Goal: Task Accomplishment & Management: Manage account settings

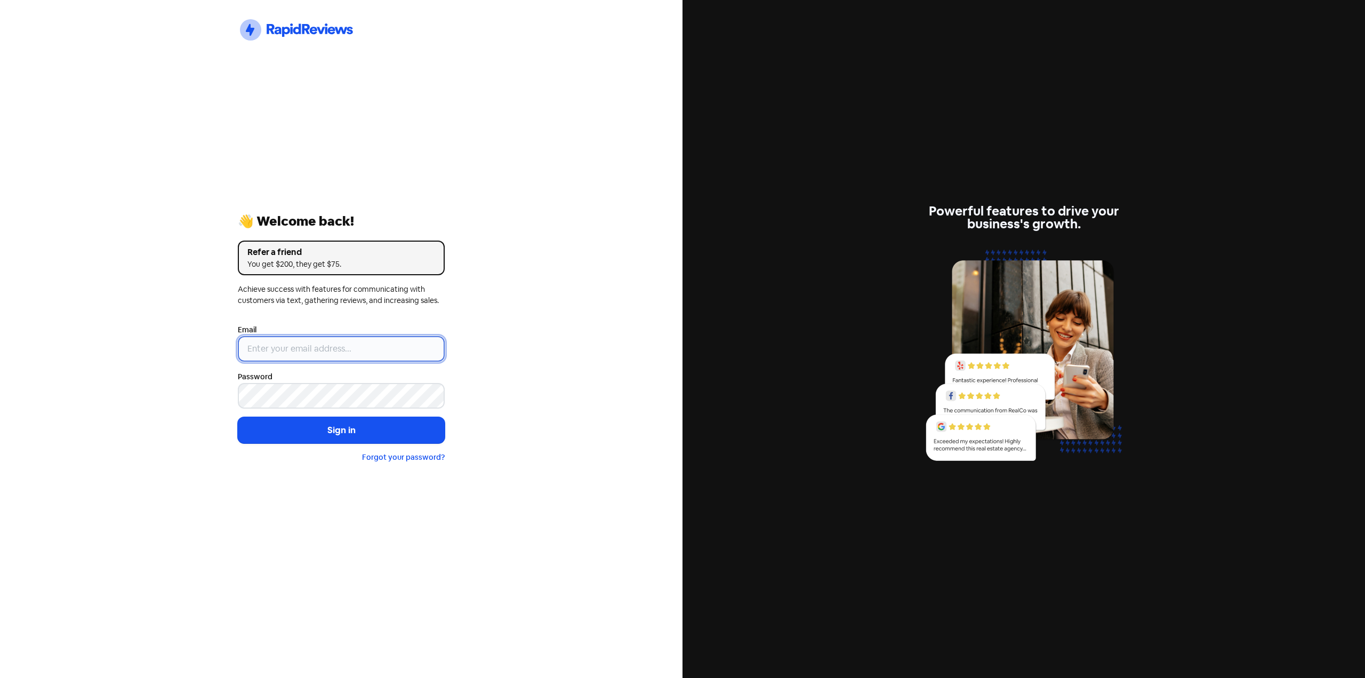
click at [353, 352] on input "email" at bounding box center [341, 349] width 207 height 26
type input "[EMAIL_ADDRESS][DOMAIN_NAME]"
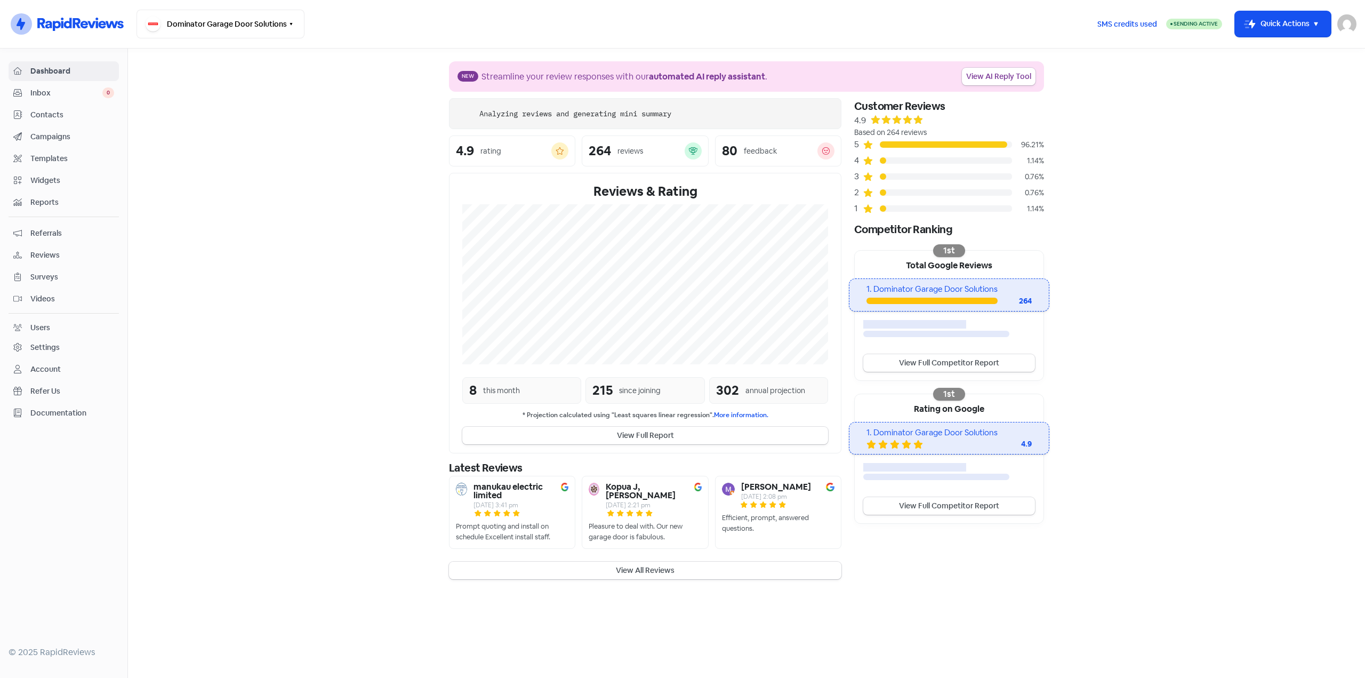
click at [273, 304] on section "New Streamline your review responses with our automated AI reply assistant . Vi…" at bounding box center [746, 320] width 1237 height 543
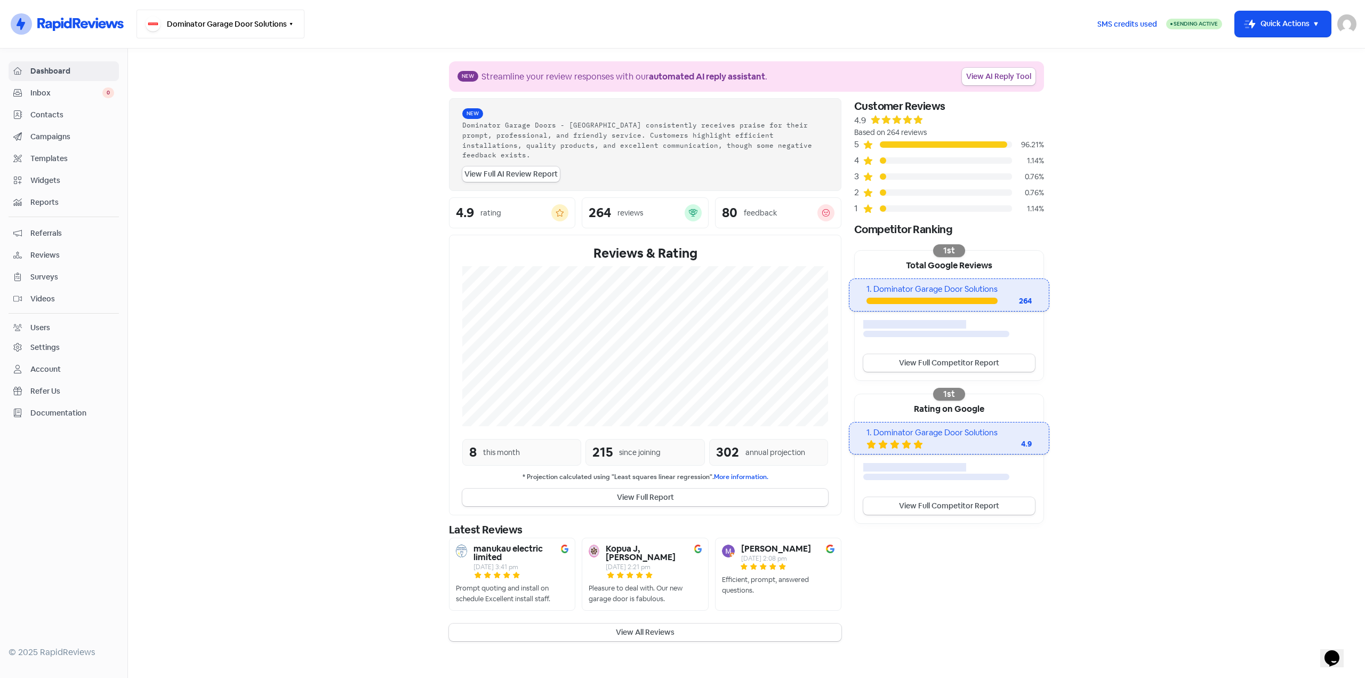
click at [284, 23] on button "Dominator Garage Door Solutions" at bounding box center [220, 24] width 168 height 29
click at [288, 184] on section "New Streamline your review responses with our automated AI reply assistant . Vi…" at bounding box center [746, 351] width 1237 height 605
click at [1352, 15] on nav "Icon For Thunder-circle Dominator Garage Door Solutions Switch Business All bus…" at bounding box center [682, 24] width 1365 height 49
click at [1349, 19] on img at bounding box center [1346, 23] width 19 height 19
click at [1251, 139] on section "New Streamline your review responses with our automated AI reply assistant . Vi…" at bounding box center [746, 351] width 1237 height 605
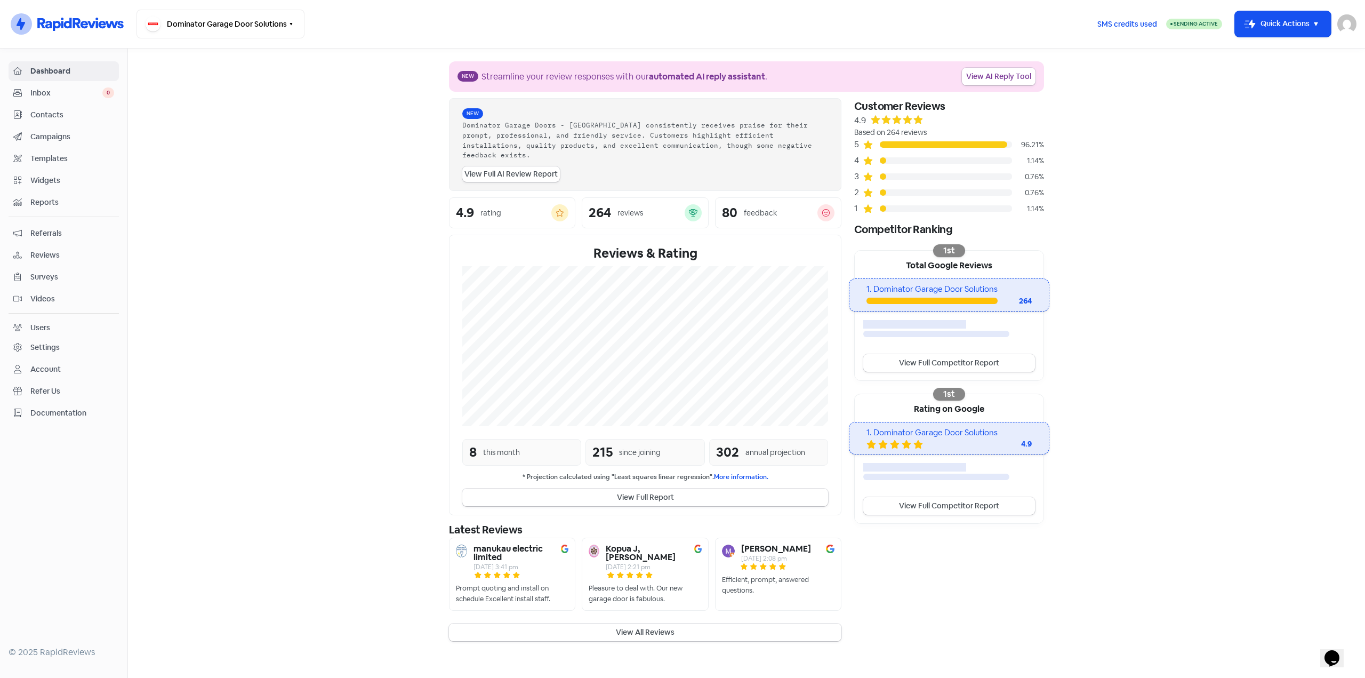
click at [168, 138] on section "New Streamline your review responses with our automated AI reply assistant . Vi…" at bounding box center [746, 351] width 1237 height 605
click at [39, 348] on div "Settings" at bounding box center [44, 347] width 29 height 11
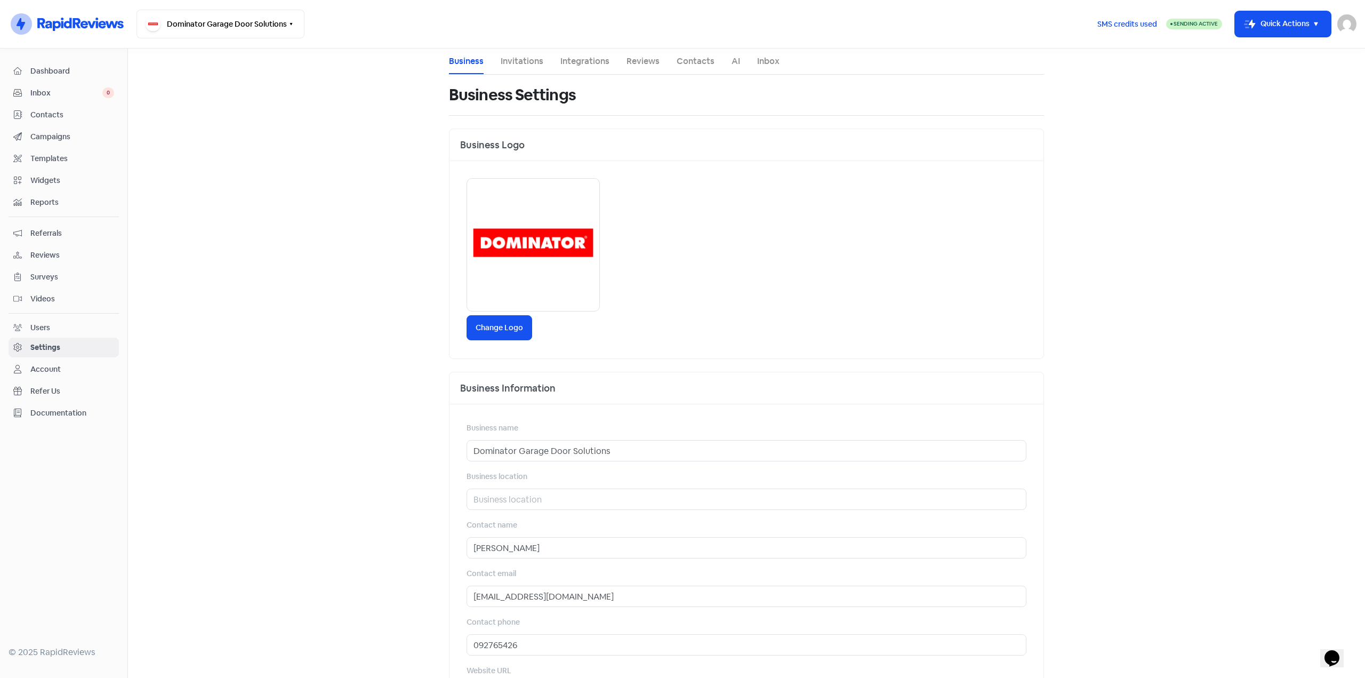
click at [321, 393] on main "Business Invitations Integrations Reviews Contacts AI Inbox Business Settings B…" at bounding box center [746, 363] width 1237 height 629
click at [58, 93] on span "Inbox" at bounding box center [66, 92] width 72 height 11
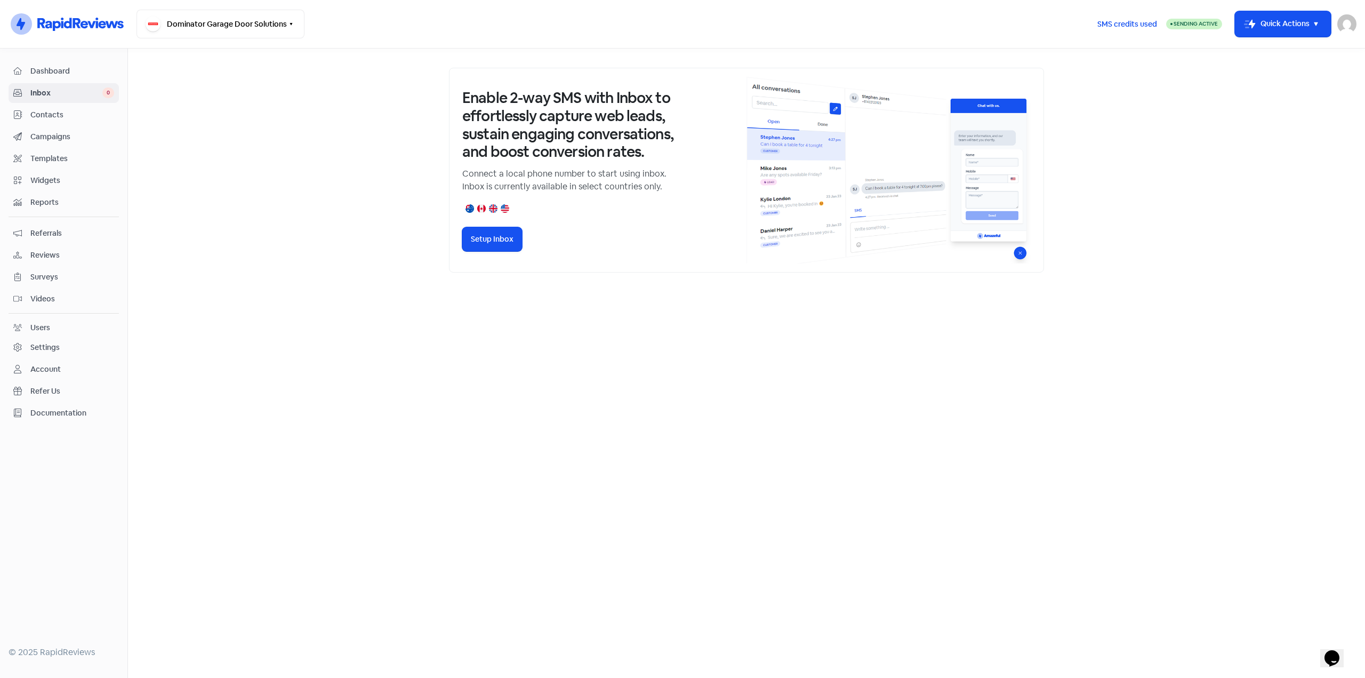
click at [66, 71] on span "Dashboard" at bounding box center [72, 71] width 84 height 11
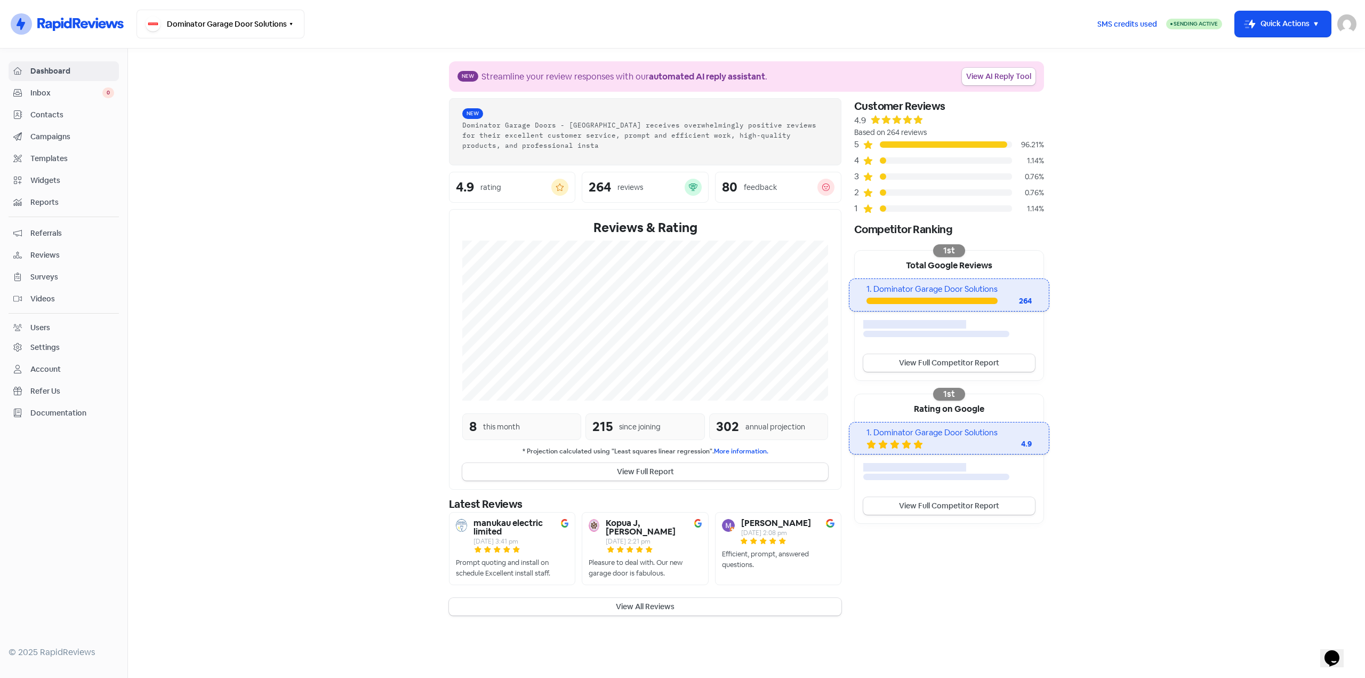
click at [38, 372] on div "Account" at bounding box center [45, 369] width 30 height 11
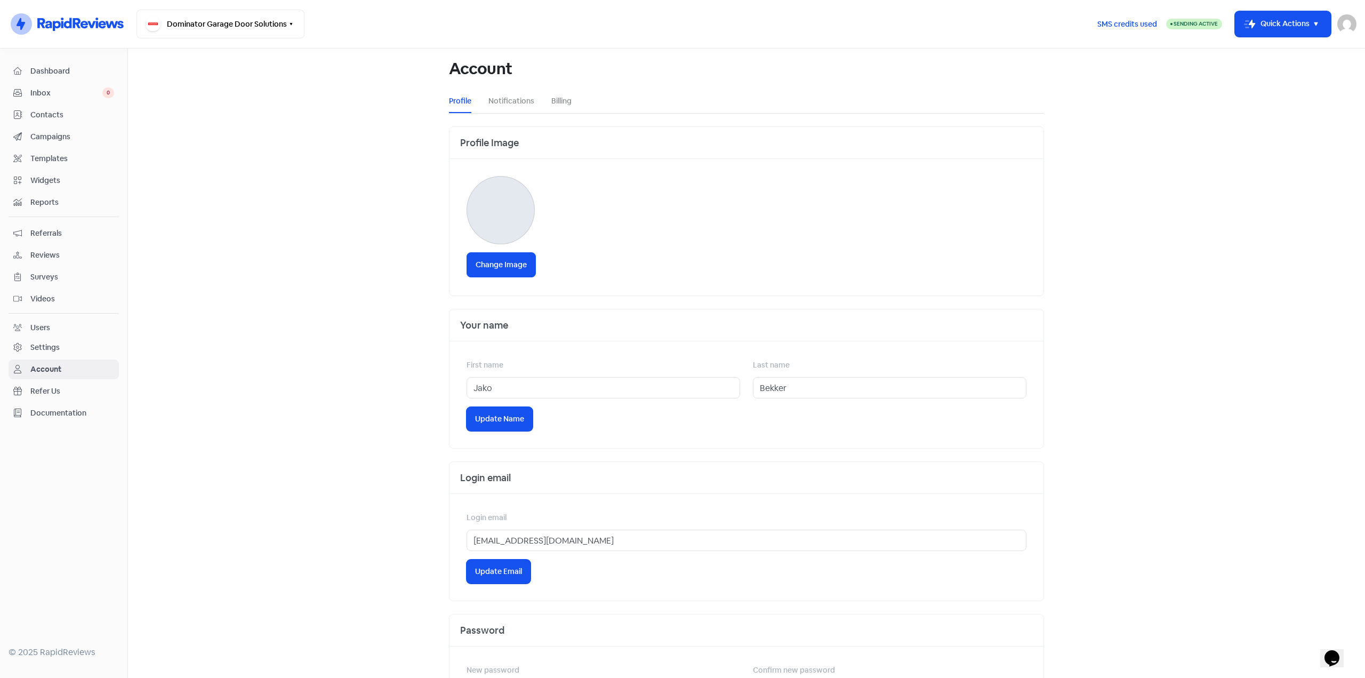
click at [557, 108] on li "Billing" at bounding box center [561, 101] width 20 height 24
click at [559, 104] on link "Billing" at bounding box center [561, 100] width 20 height 11
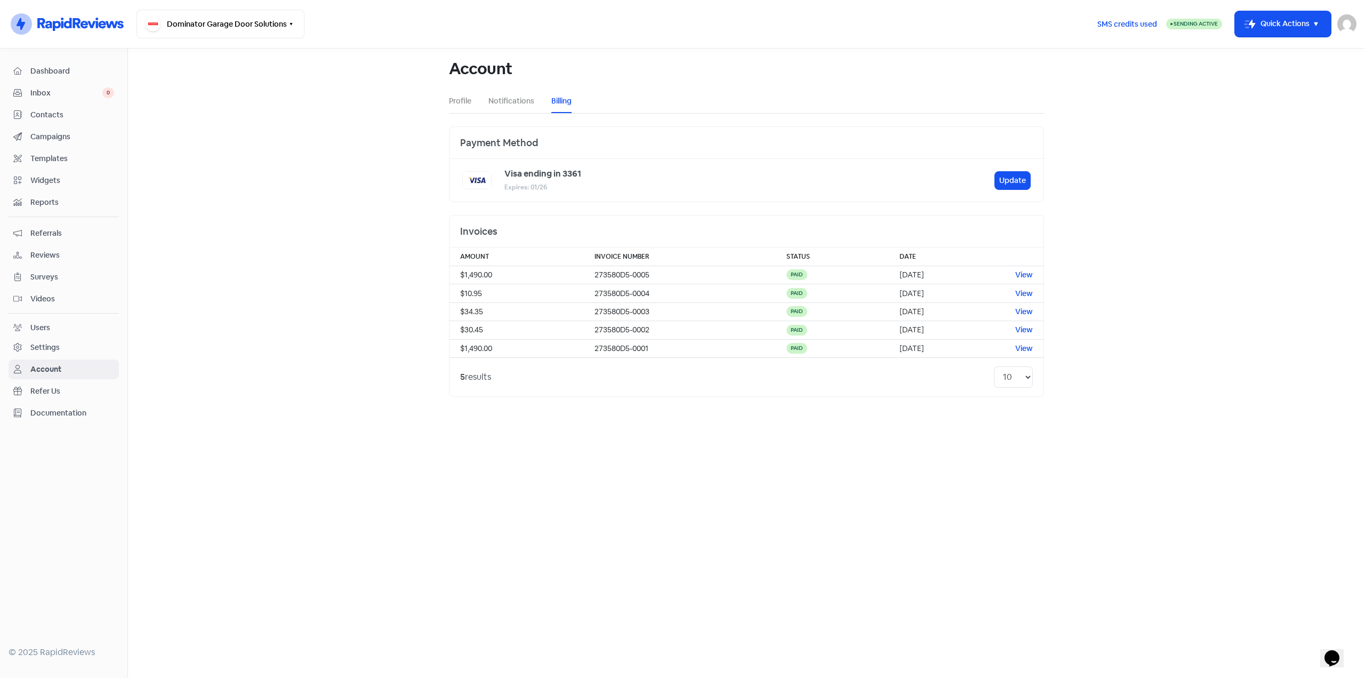
click at [567, 189] on div "Expires: 01/26" at bounding box center [742, 186] width 477 height 13
click at [1010, 178] on button "Update" at bounding box center [1012, 180] width 36 height 19
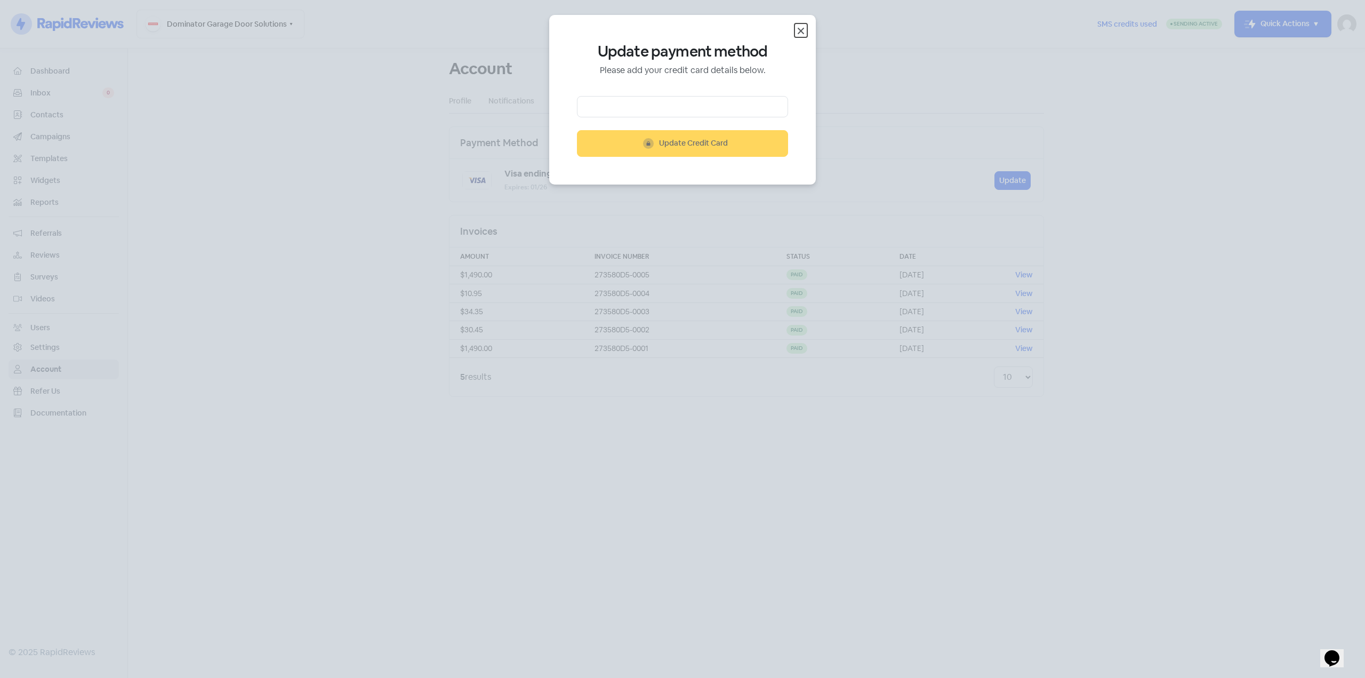
click at [807, 23] on button "Close" at bounding box center [800, 30] width 13 height 14
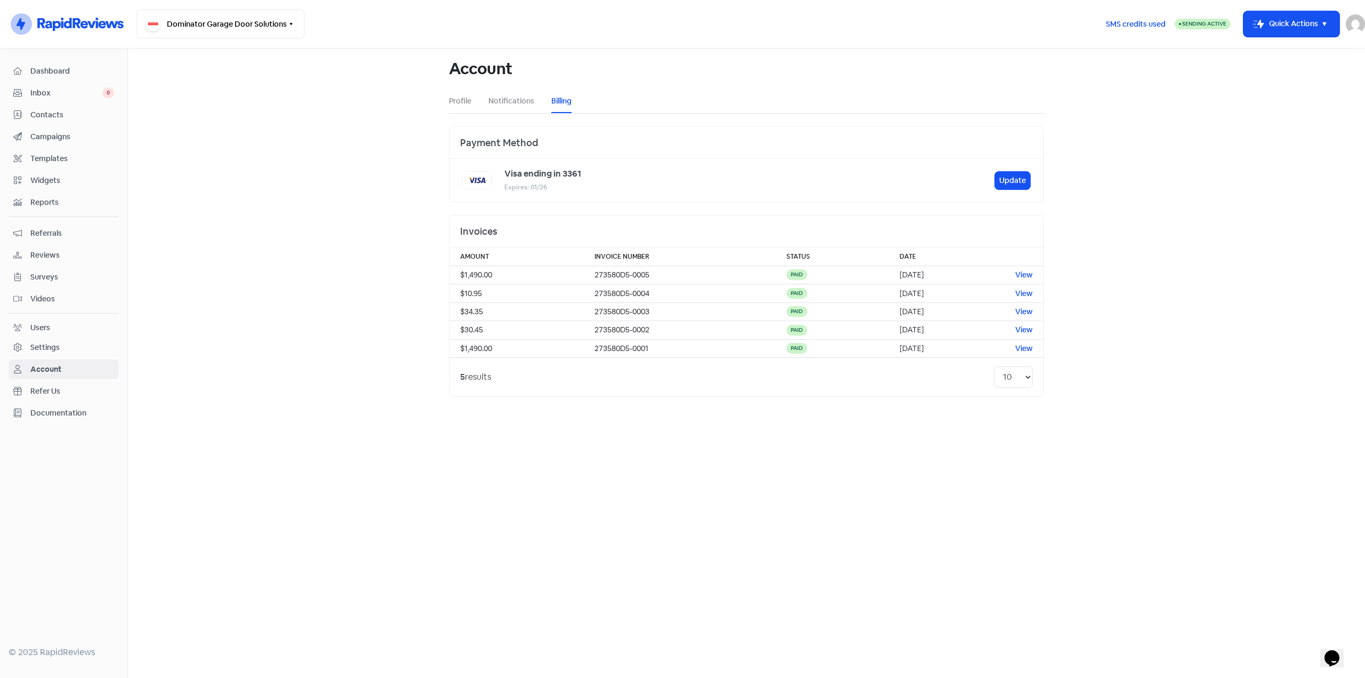
click at [247, 377] on main "Account Profile Notifications Billing Payment Method Visa ending in 3361 Expire…" at bounding box center [746, 363] width 1237 height 629
click at [636, 399] on main "Account Profile Notifications Billing Payment Method Visa ending in 3361 Expire…" at bounding box center [746, 363] width 1237 height 629
click at [1340, 659] on icon "Opens Chat This icon Opens the chat window." at bounding box center [1331, 657] width 17 height 17
click at [1241, 677] on input "* Name" at bounding box center [1227, 686] width 94 height 11
type input "[PERSON_NAME]"
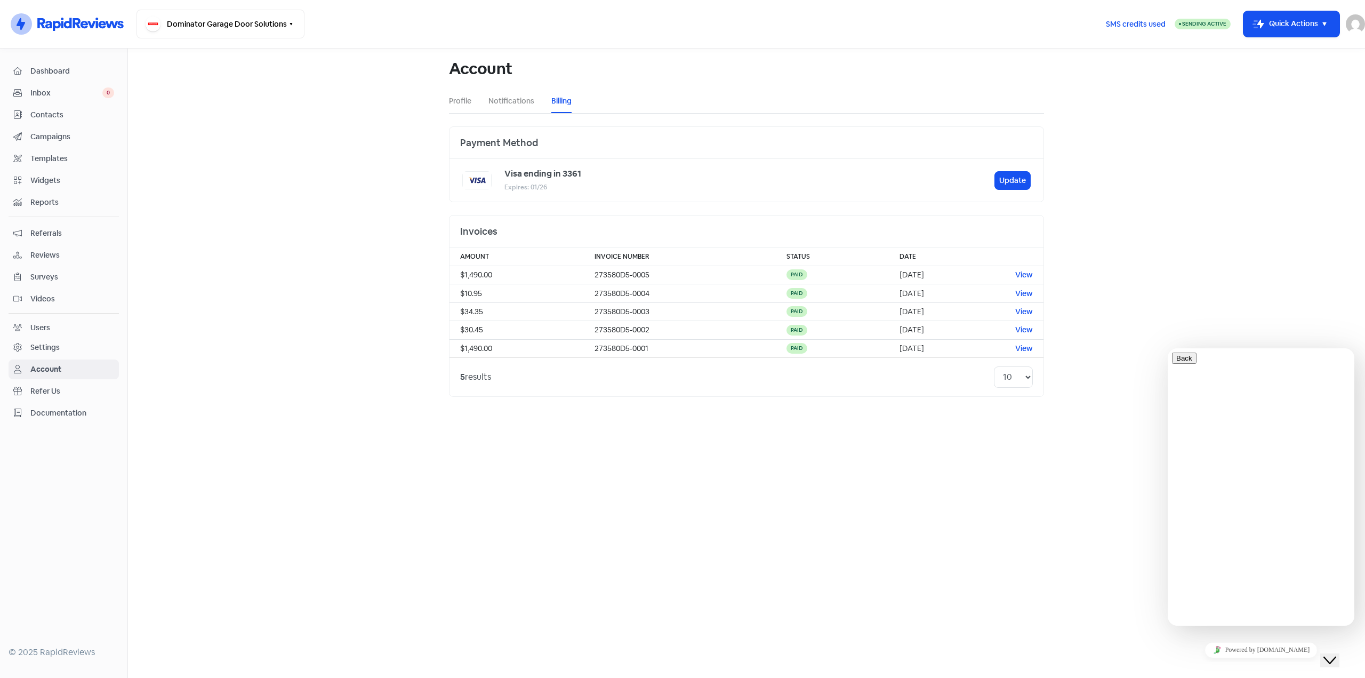
type input "[EMAIL_ADDRESS][DOMAIN_NAME]"
type input "64273415510"
type input "Dominator Garage Door Solutions"
click at [272, 28] on button "Dominator Garage Door Solutions" at bounding box center [220, 24] width 168 height 29
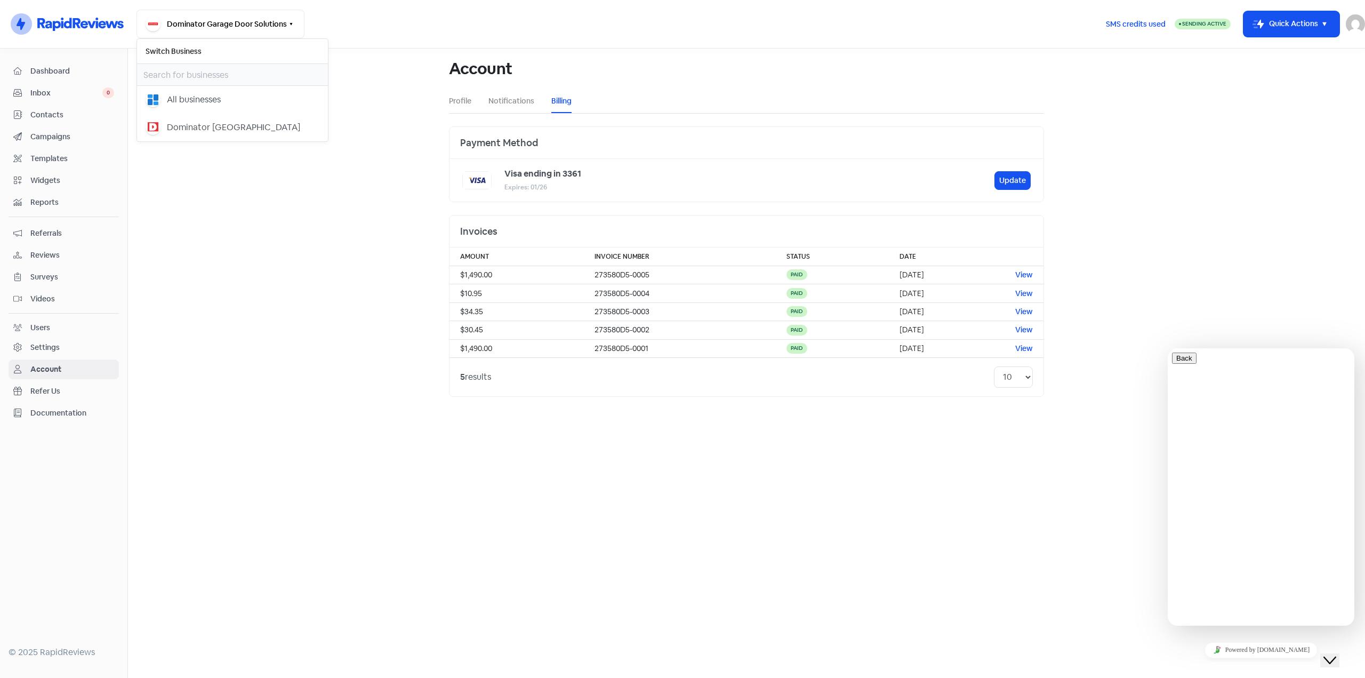
type textarea "Can I please close our Dominator Garage Door Solutions account? We have sold th…"
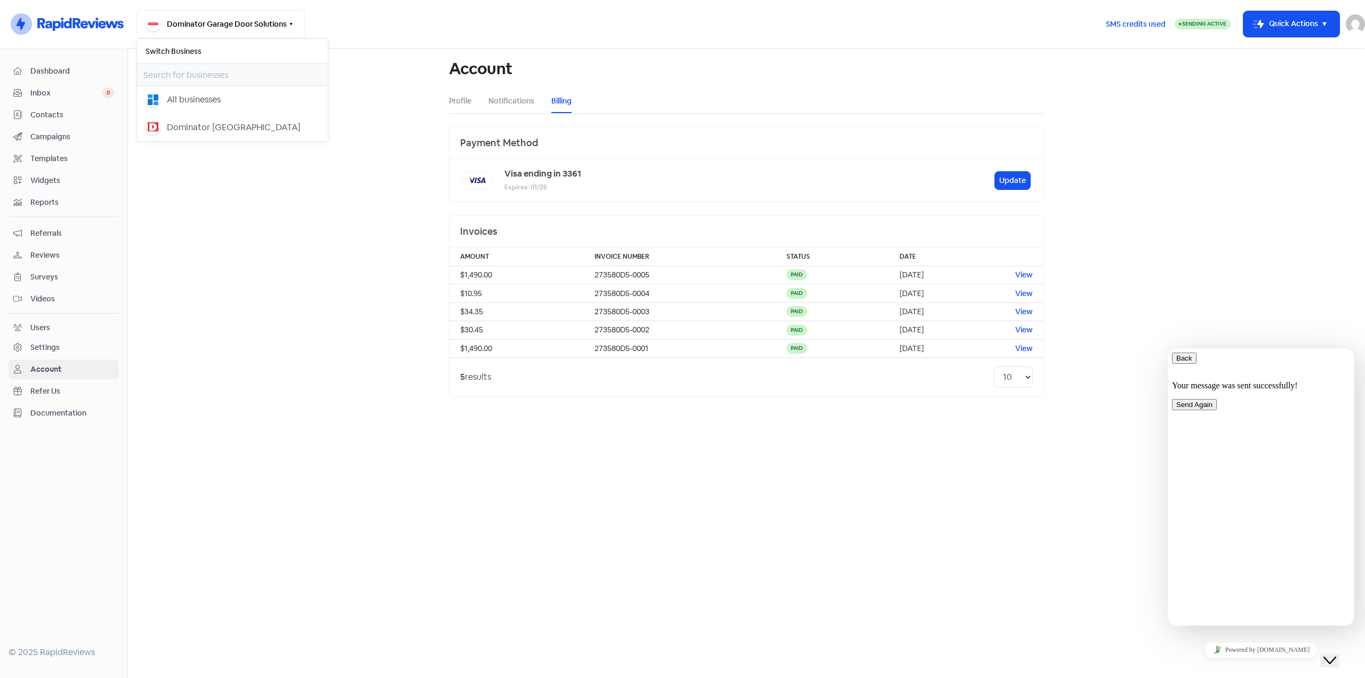
click at [1180, 359] on button "Back" at bounding box center [1184, 357] width 25 height 11
click at [1339, 653] on button "Close Chat This icon closes the chat window." at bounding box center [1329, 660] width 19 height 14
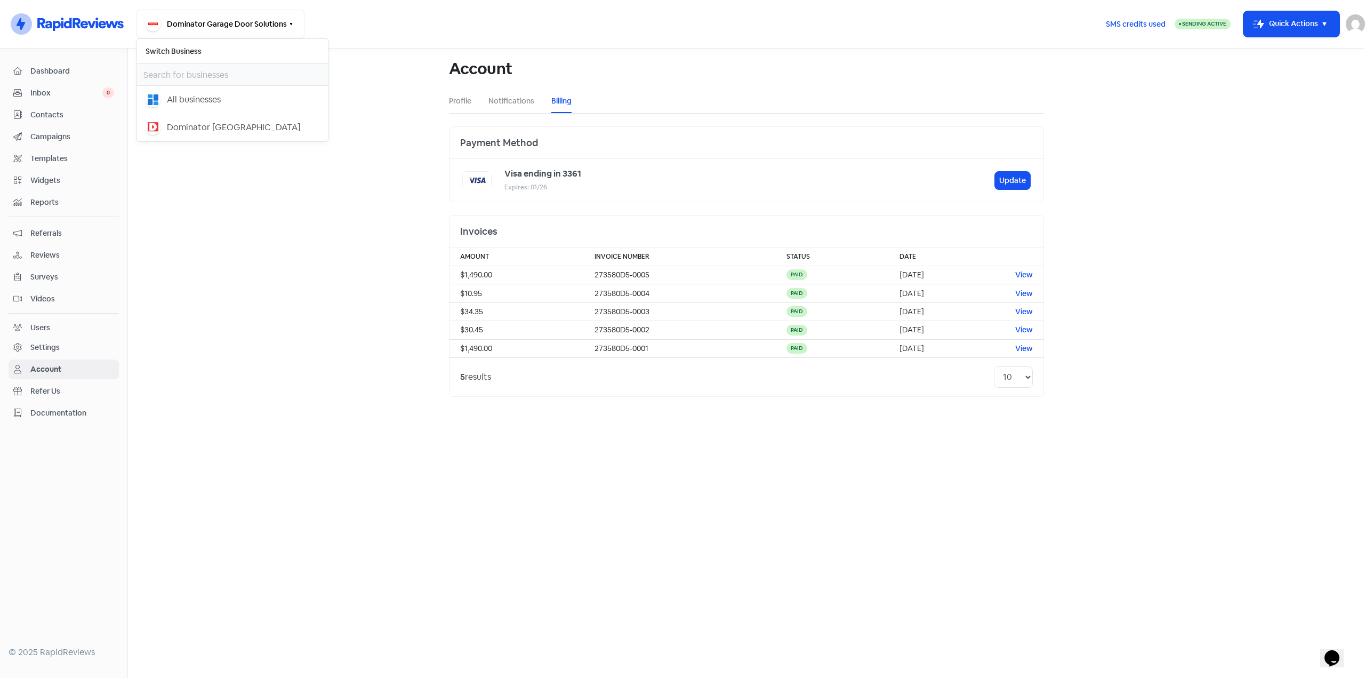
click at [1015, 569] on main "Account Profile Notifications Billing Payment Method Visa ending in 3361 Expire…" at bounding box center [746, 363] width 1237 height 629
click at [391, 435] on main "Account Profile Notifications Billing Payment Method Visa ending in 3361 Expire…" at bounding box center [746, 363] width 1237 height 629
click at [268, 282] on main "Account Profile Notifications Billing Payment Method Visa ending in 3361 Expire…" at bounding box center [746, 363] width 1237 height 629
click at [312, 182] on main "Account Profile Notifications Billing Payment Method Visa ending in 3361 Expire…" at bounding box center [746, 363] width 1237 height 629
click at [1175, 219] on main "Account Profile Notifications Billing Payment Method Visa ending in 3361 Expire…" at bounding box center [746, 363] width 1237 height 629
